Goal: Entertainment & Leisure: Consume media (video, audio)

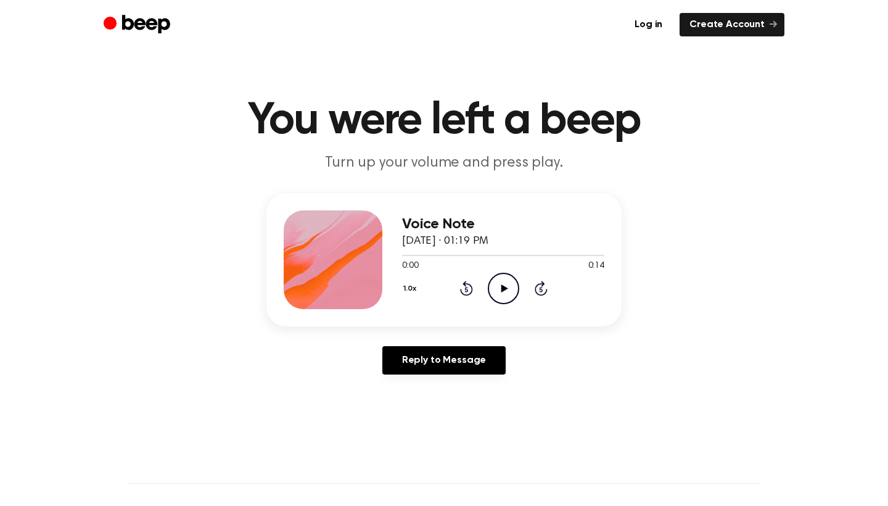
click at [499, 274] on circle at bounding box center [504, 288] width 30 height 30
click at [504, 292] on icon "Play Audio" at bounding box center [503, 288] width 31 height 31
click at [498, 293] on icon "Play Audio" at bounding box center [503, 288] width 31 height 31
click at [502, 292] on icon "Play Audio" at bounding box center [503, 288] width 31 height 31
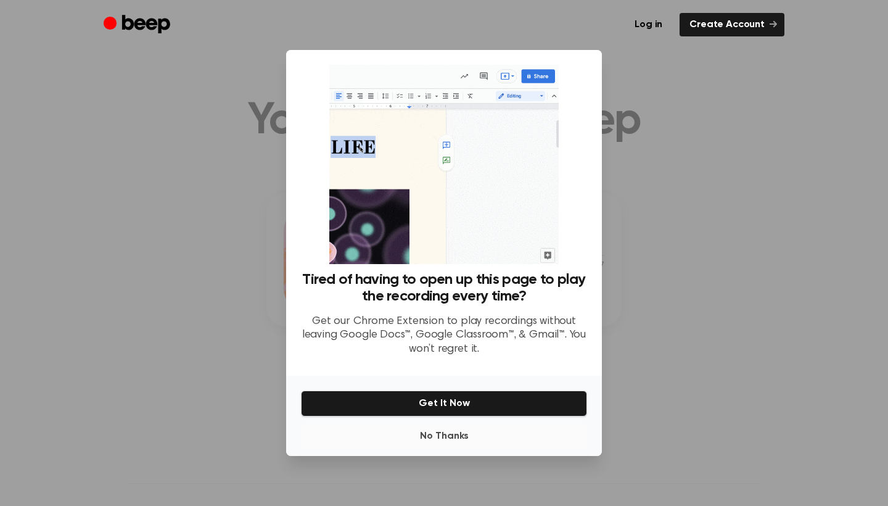
click at [447, 430] on button "No Thanks" at bounding box center [444, 436] width 286 height 25
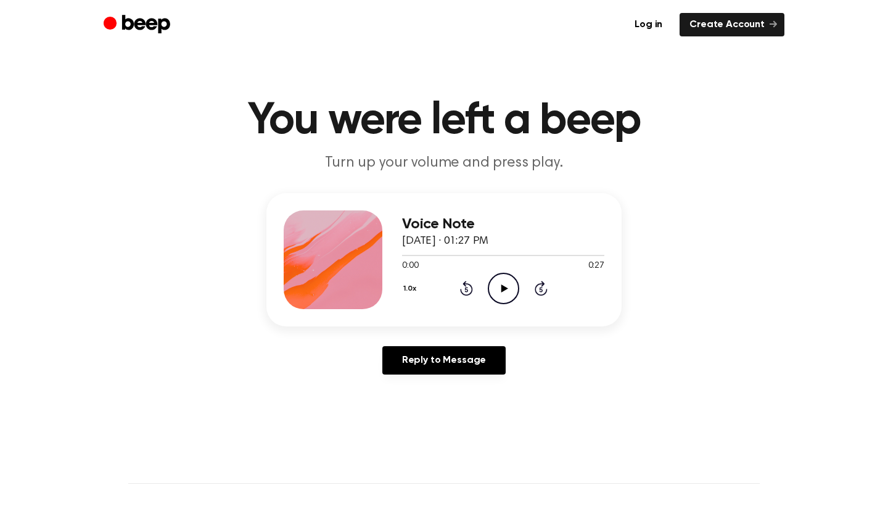
click at [503, 292] on icon "Play Audio" at bounding box center [503, 288] width 31 height 31
